Goal: Find specific page/section: Find specific page/section

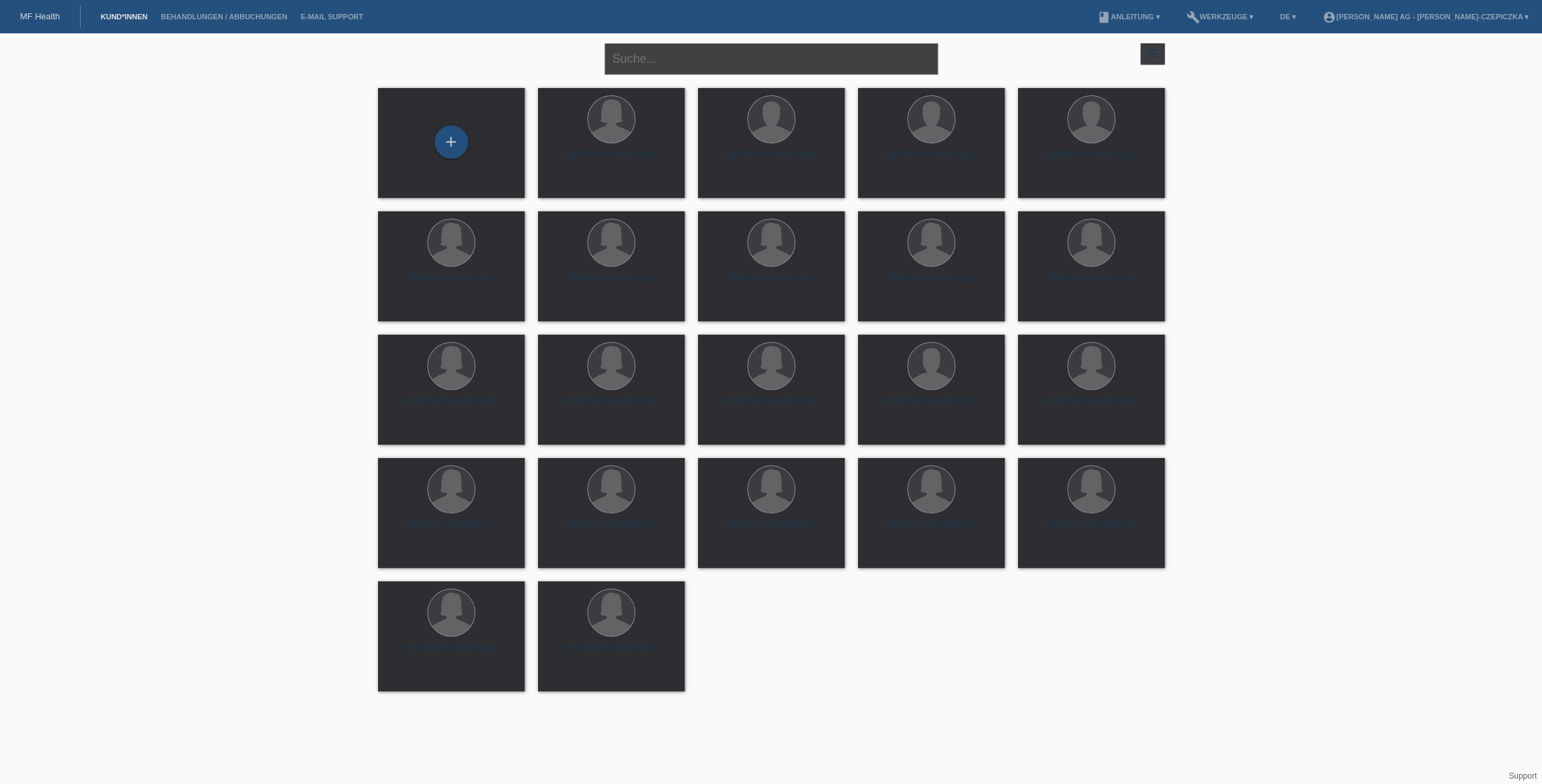
click at [753, 60] on input "text" at bounding box center [771, 59] width 333 height 32
type input "holden"
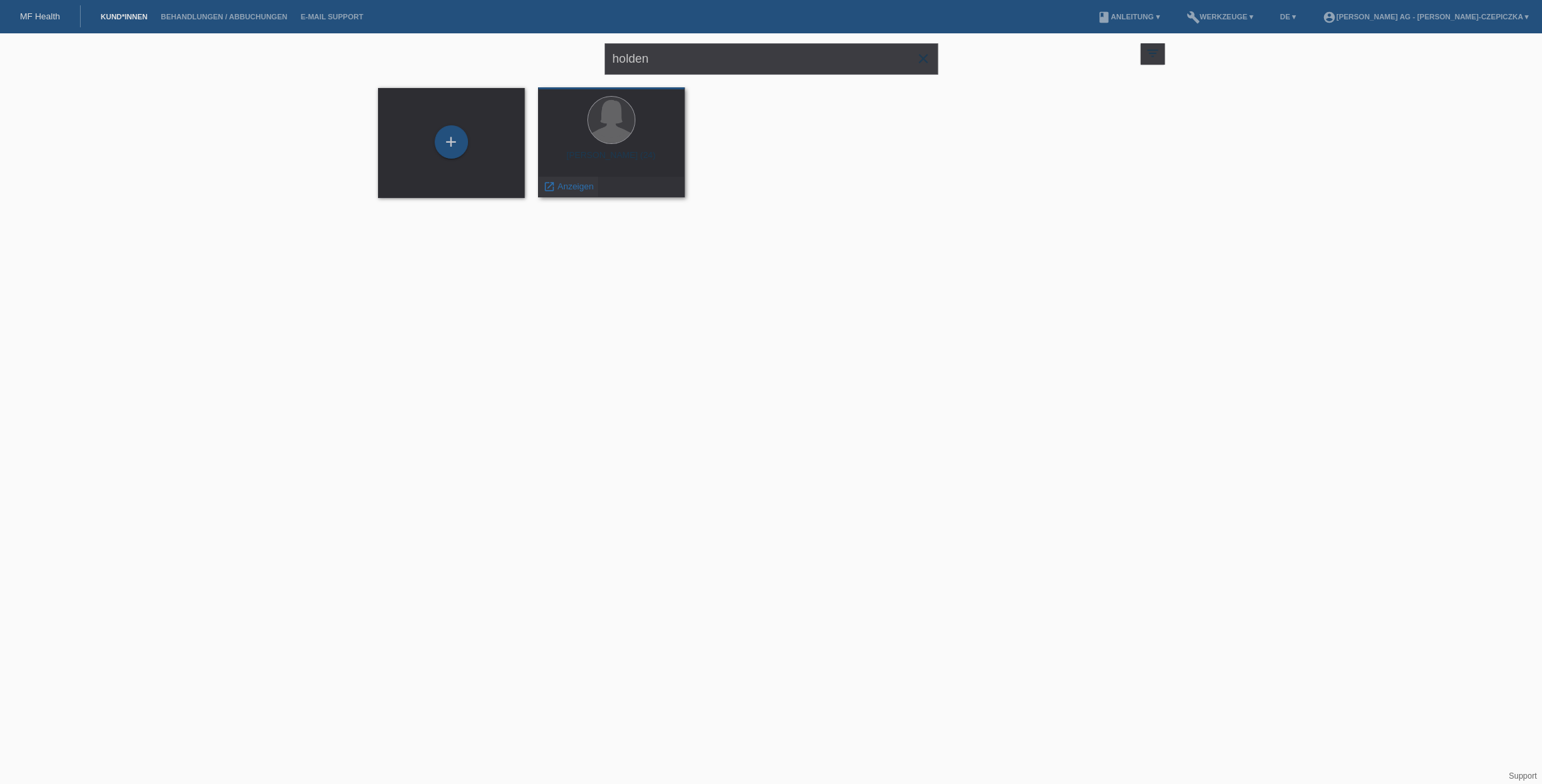
click at [557, 182] on span "Anzeigen" at bounding box center [575, 186] width 36 height 10
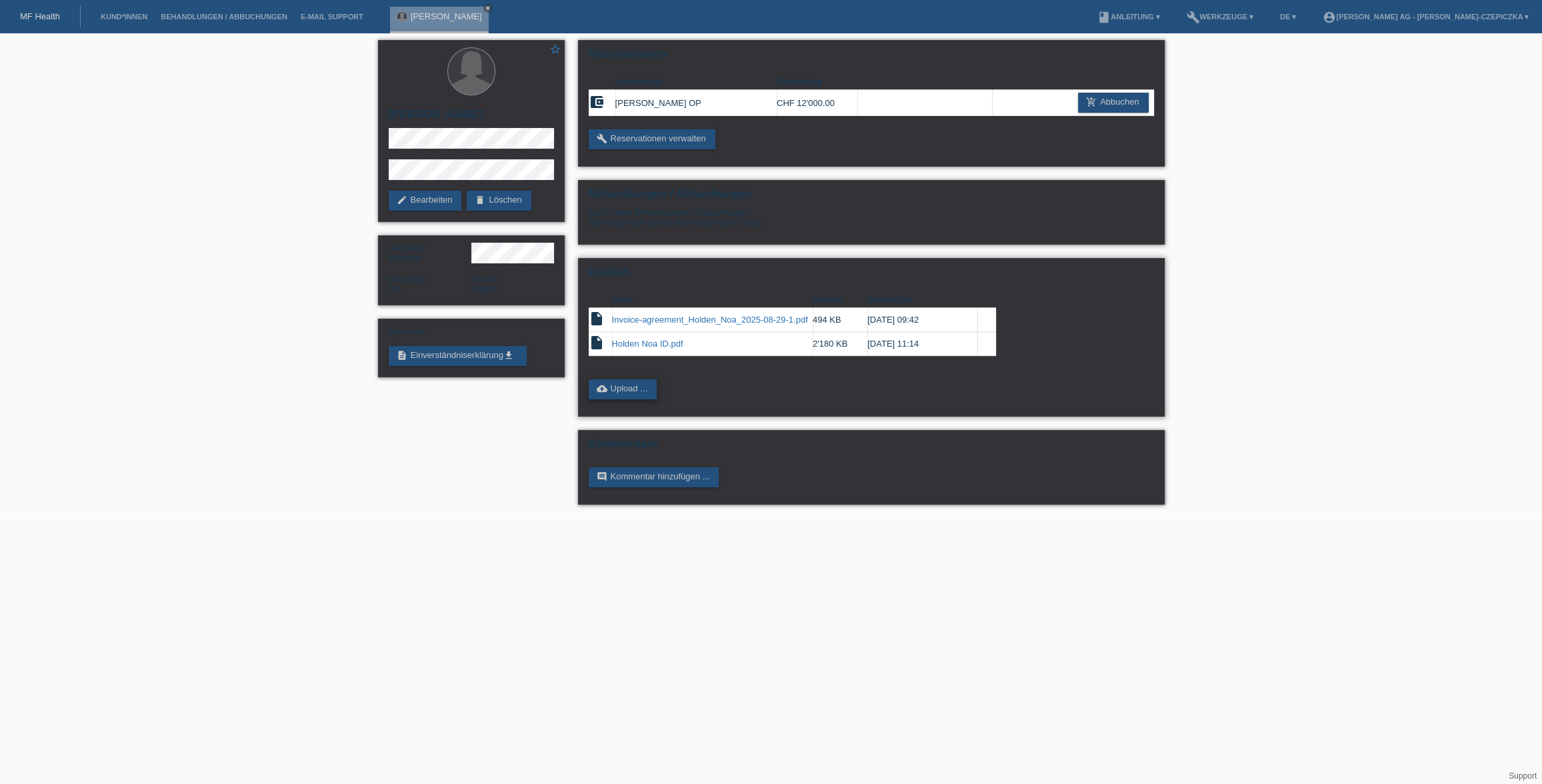
click at [632, 386] on link "cloud_upload Upload ..." at bounding box center [622, 389] width 68 height 20
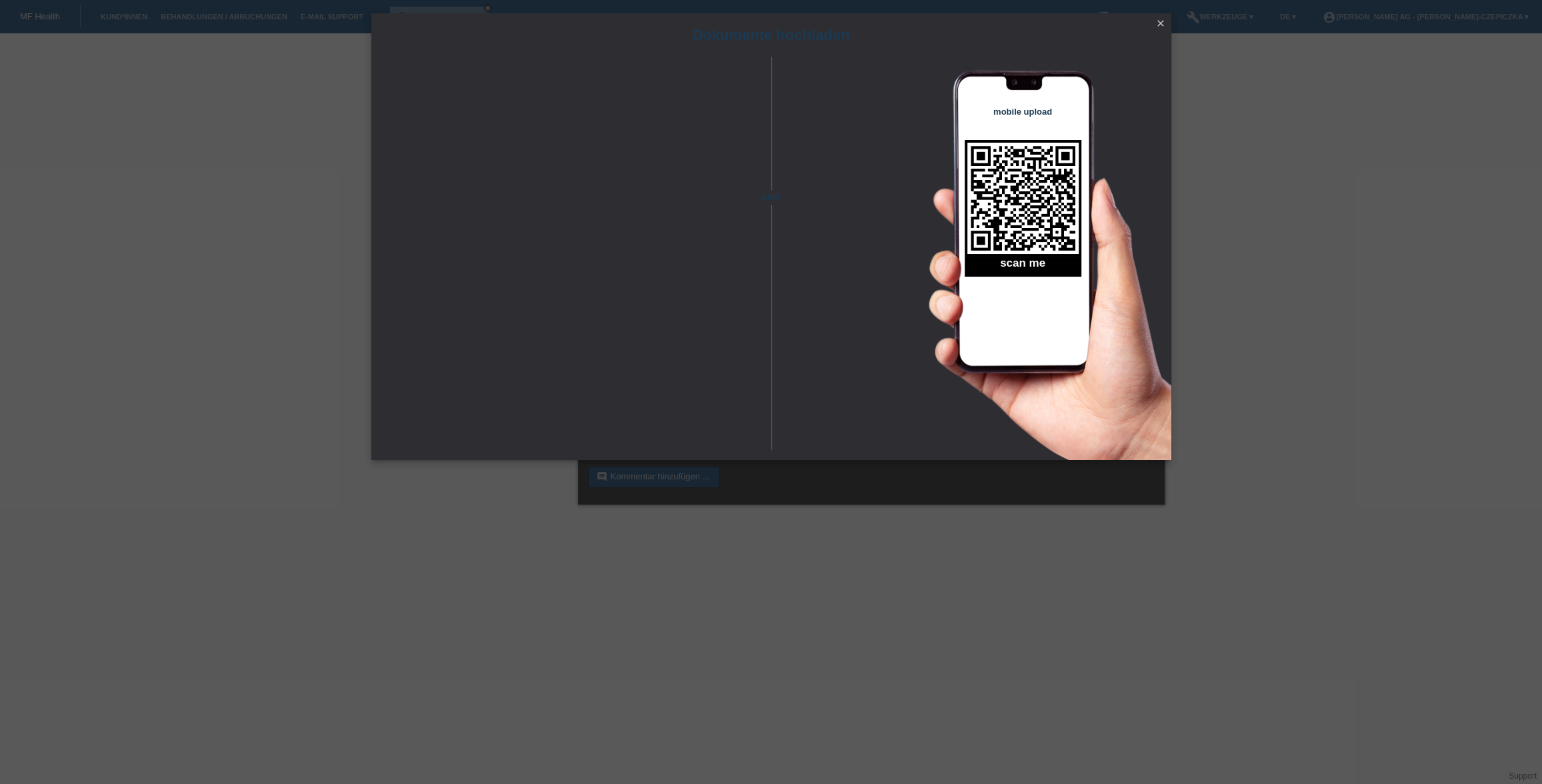
click at [1160, 24] on icon "close" at bounding box center [1160, 23] width 11 height 11
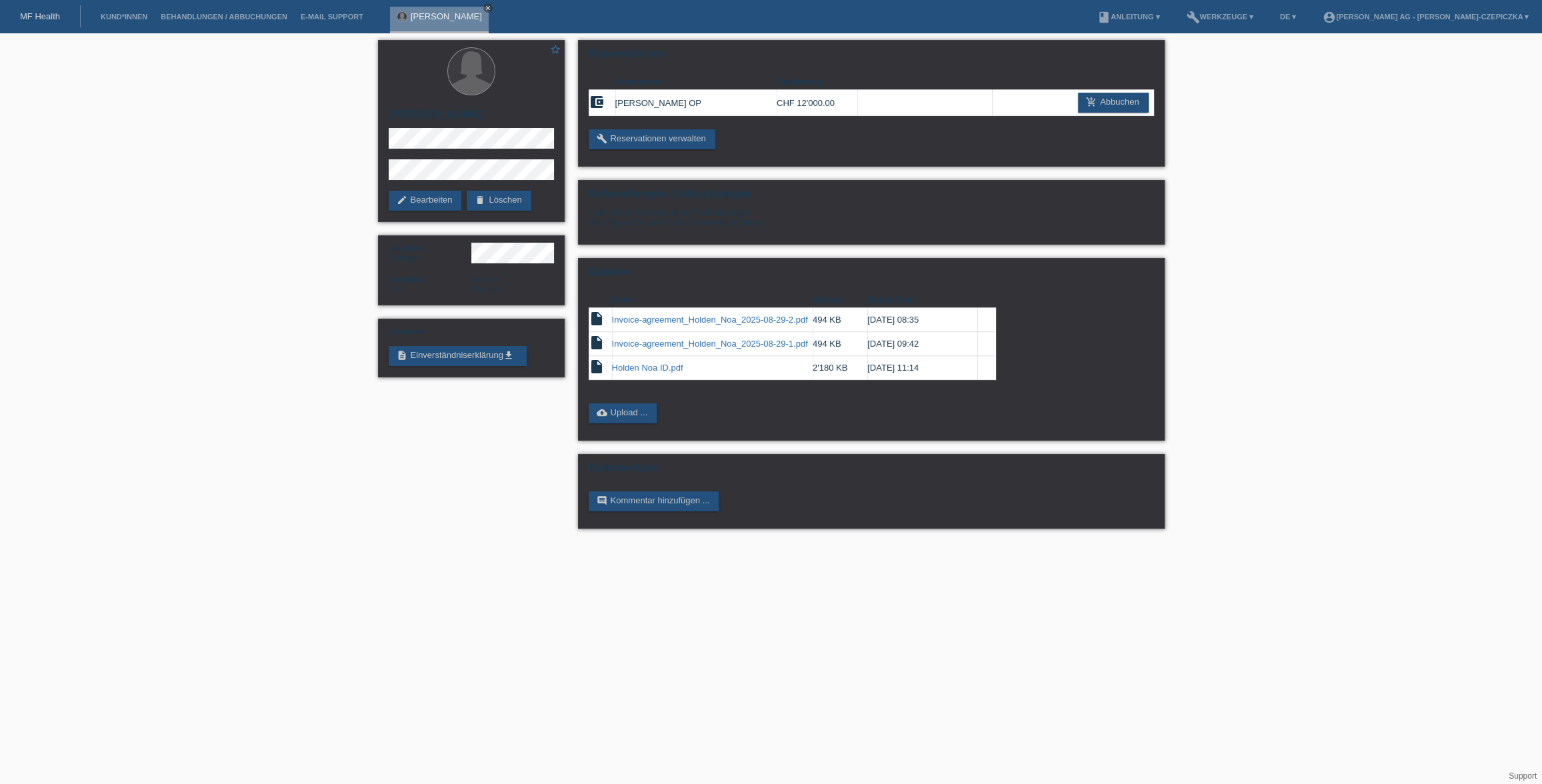
click at [485, 9] on icon "close" at bounding box center [488, 7] width 6 height 6
click at [327, 17] on link "E-Mail Support" at bounding box center [332, 17] width 76 height 8
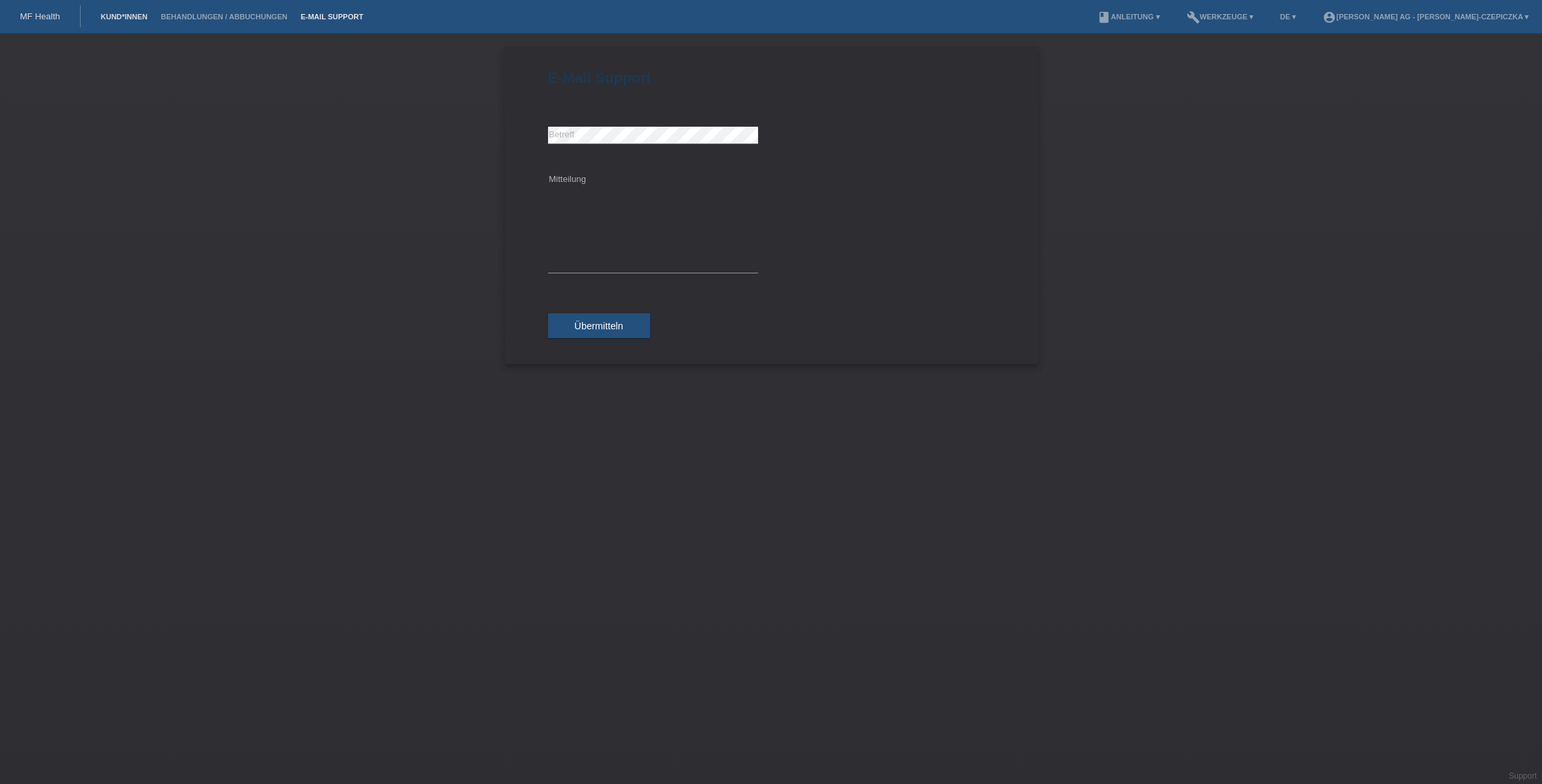
click at [116, 21] on link "Kund*innen" at bounding box center [124, 17] width 60 height 8
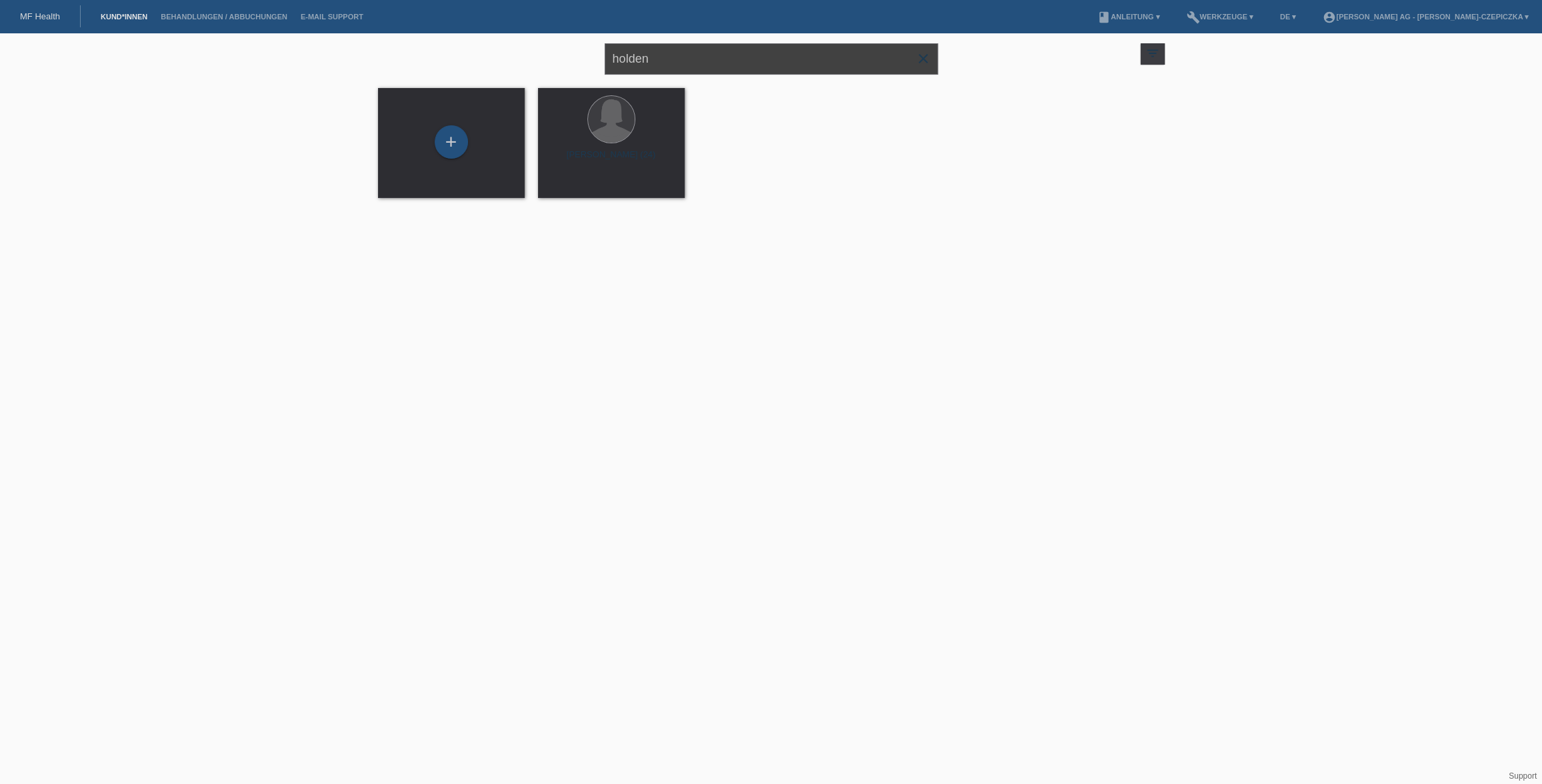
click at [686, 66] on input "holden" at bounding box center [771, 59] width 333 height 32
type input "orina"
click at [550, 188] on icon "launch" at bounding box center [549, 186] width 12 height 12
